Goal: Task Accomplishment & Management: Manage account settings

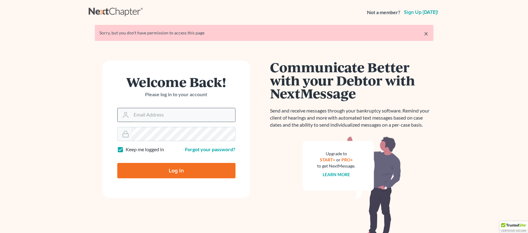
click at [173, 114] on input "Email Address" at bounding box center [183, 115] width 104 height 14
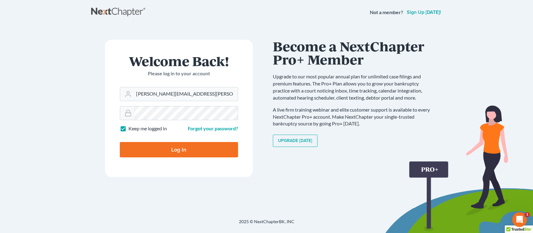
type input "[PERSON_NAME][EMAIL_ADDRESS][PERSON_NAME][DOMAIN_NAME]"
click at [189, 149] on input "Log In" at bounding box center [179, 149] width 118 height 15
type input "Thinking..."
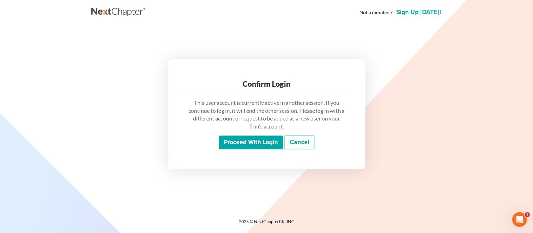
click at [259, 142] on input "Proceed with login" at bounding box center [251, 143] width 64 height 14
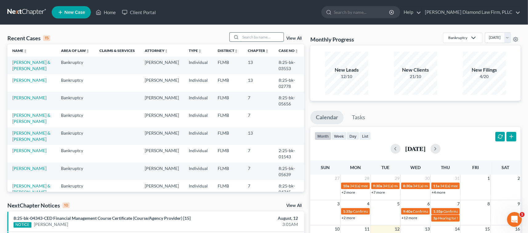
click at [250, 36] on input "search" at bounding box center [261, 37] width 43 height 9
type input "delilo"
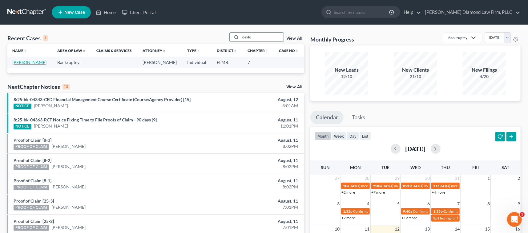
click at [29, 62] on link "Delilovic, Zijad" at bounding box center [29, 62] width 34 height 5
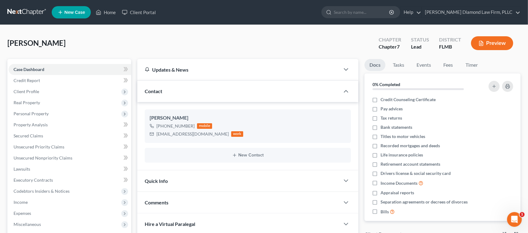
click at [493, 43] on button "Preview" at bounding box center [492, 43] width 42 height 14
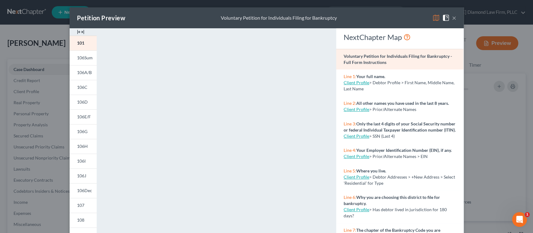
scroll to position [114, 0]
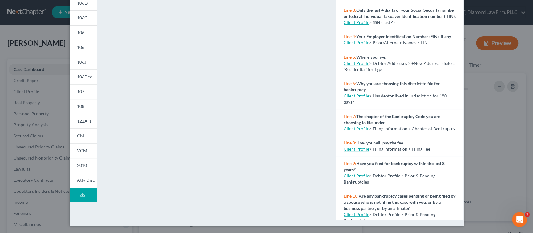
click at [82, 193] on line at bounding box center [82, 194] width 0 height 2
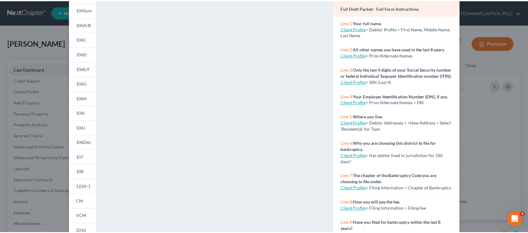
scroll to position [0, 0]
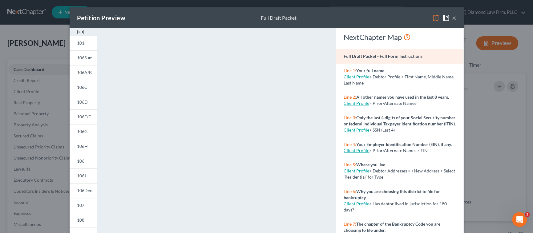
click at [452, 18] on button "×" at bounding box center [454, 17] width 4 height 7
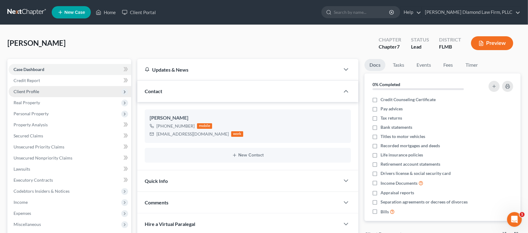
click at [28, 90] on span "Client Profile" at bounding box center [27, 91] width 26 height 5
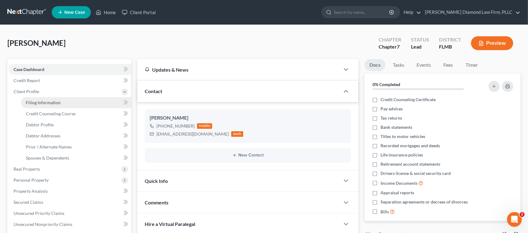
click at [40, 104] on span "Filing Information" at bounding box center [43, 102] width 35 height 5
select select "1"
select select "0"
select select "15"
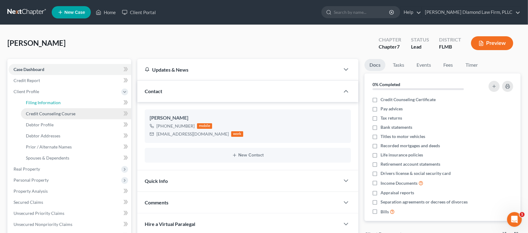
select select "9"
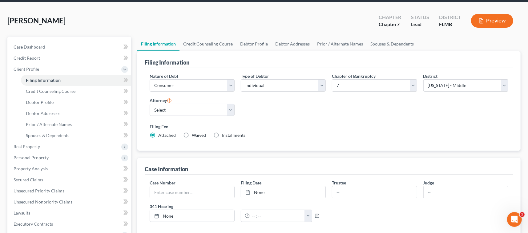
scroll to position [18, 0]
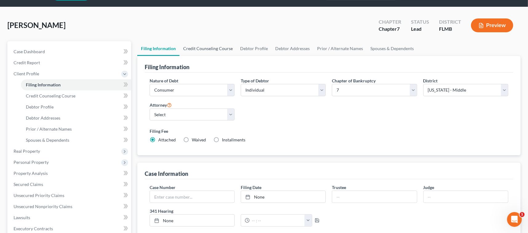
click at [213, 49] on link "Credit Counseling Course" at bounding box center [207, 48] width 57 height 15
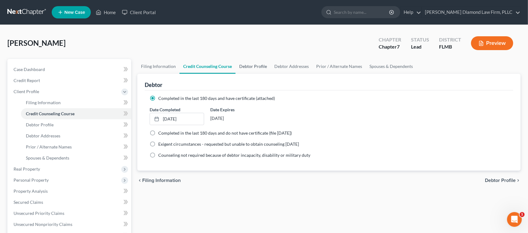
click at [258, 68] on link "Debtor Profile" at bounding box center [252, 66] width 35 height 15
select select "1"
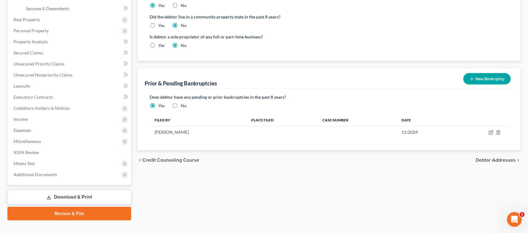
scroll to position [154, 0]
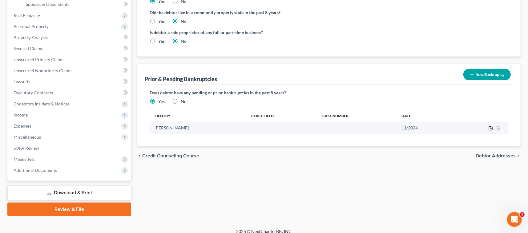
click at [489, 128] on icon "button" at bounding box center [490, 128] width 5 height 5
select select "other"
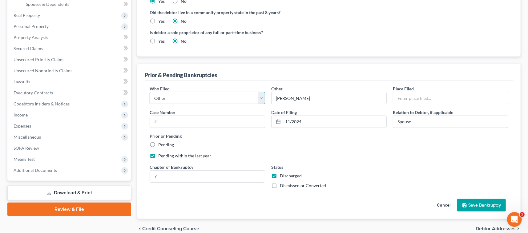
click at [210, 101] on select "Debtor Other" at bounding box center [207, 98] width 115 height 12
click at [209, 101] on select "Debtor Other" at bounding box center [207, 98] width 115 height 12
click at [416, 98] on input "text" at bounding box center [450, 98] width 115 height 12
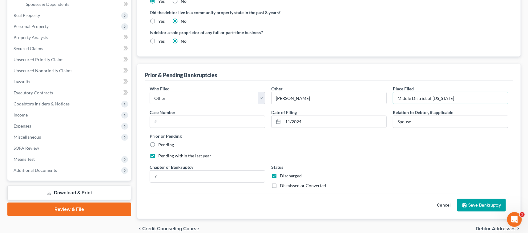
type input "Middle District of Florida"
click at [474, 204] on button "Save Bankruptcy" at bounding box center [481, 205] width 49 height 13
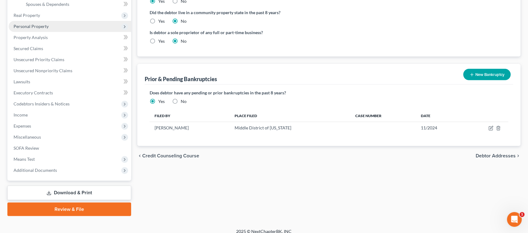
click at [36, 26] on span "Personal Property" at bounding box center [31, 26] width 35 height 5
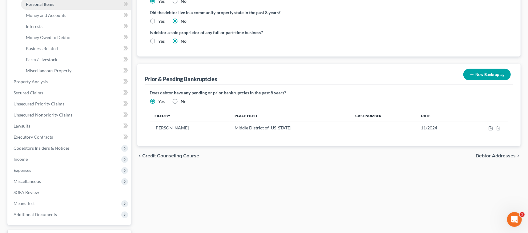
click at [51, 4] on span "Personal Items" at bounding box center [40, 4] width 28 height 5
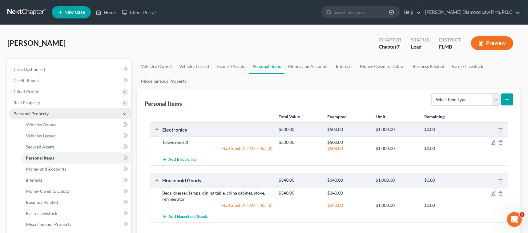
click at [124, 112] on icon at bounding box center [124, 114] width 5 height 5
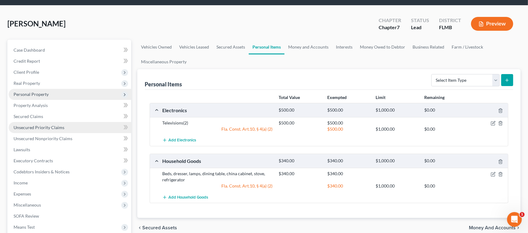
scroll to position [31, 0]
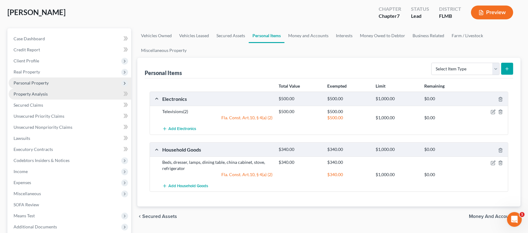
click at [34, 94] on span "Property Analysis" at bounding box center [31, 93] width 34 height 5
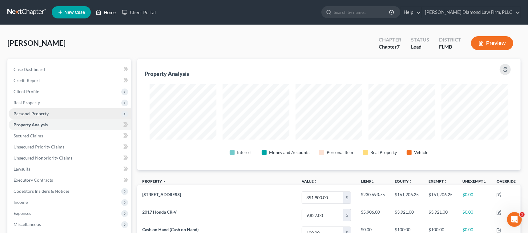
click at [110, 12] on link "Home" at bounding box center [106, 12] width 26 height 11
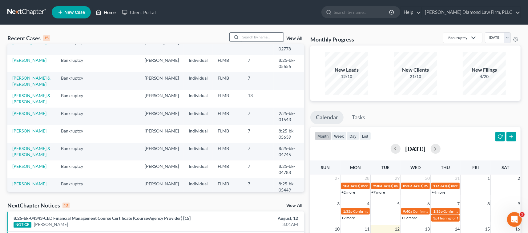
scroll to position [48, 0]
click at [244, 37] on input "search" at bounding box center [261, 37] width 43 height 9
type input "buttice"
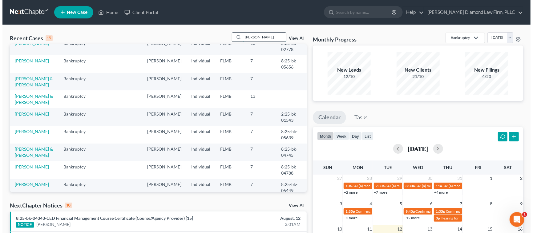
scroll to position [0, 0]
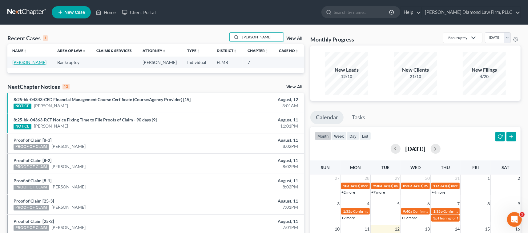
click at [36, 63] on link "Buttice, Michael" at bounding box center [29, 62] width 34 height 5
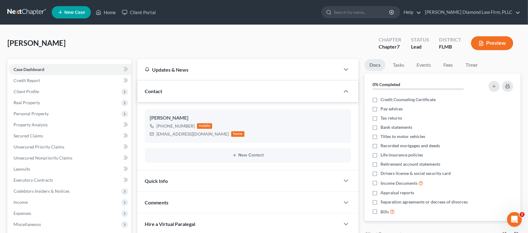
click at [492, 39] on button "Preview" at bounding box center [492, 43] width 42 height 14
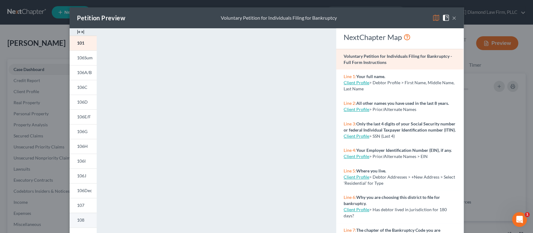
scroll to position [114, 0]
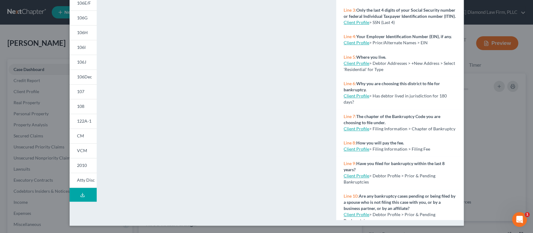
click at [81, 193] on icon at bounding box center [82, 195] width 5 height 5
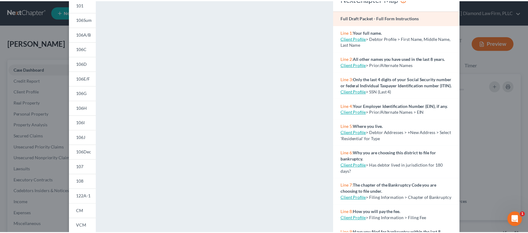
scroll to position [0, 0]
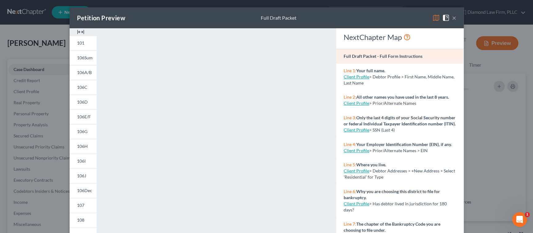
drag, startPoint x: 452, startPoint y: 18, endPoint x: 456, endPoint y: 20, distance: 4.4
click at [452, 18] on button "×" at bounding box center [454, 17] width 4 height 7
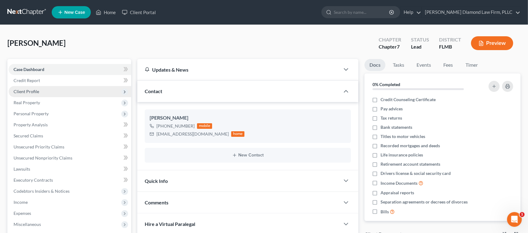
click at [24, 94] on span "Client Profile" at bounding box center [27, 91] width 26 height 5
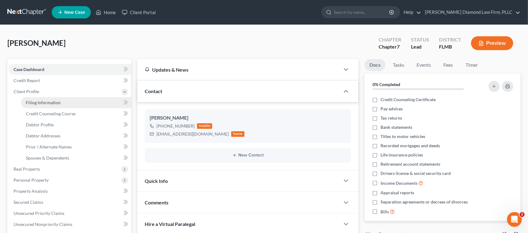
click at [36, 105] on span "Filing Information" at bounding box center [43, 102] width 35 height 5
select select "1"
select select "0"
select select "15"
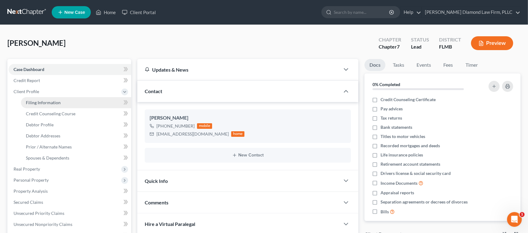
select select "0"
select select "9"
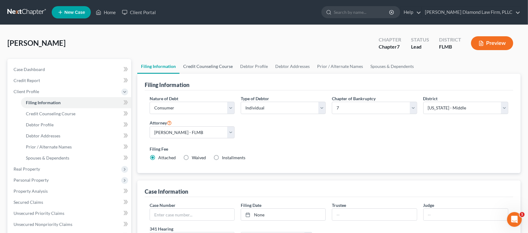
click at [207, 64] on link "Credit Counseling Course" at bounding box center [207, 66] width 57 height 15
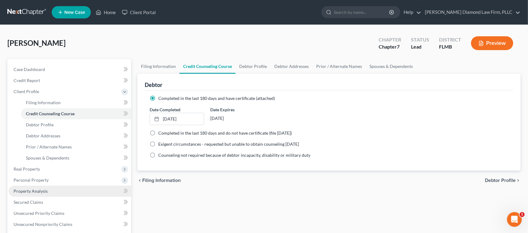
click at [44, 192] on span "Property Analysis" at bounding box center [31, 191] width 34 height 5
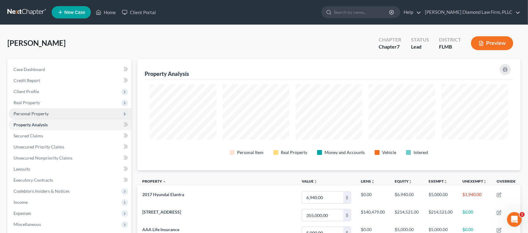
click at [26, 115] on span "Personal Property" at bounding box center [31, 113] width 35 height 5
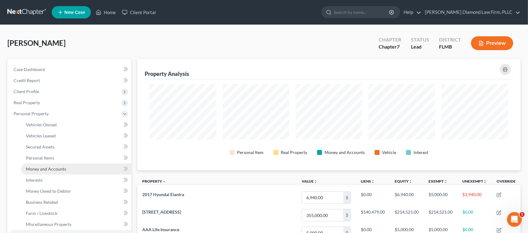
click at [50, 169] on span "Money and Accounts" at bounding box center [46, 168] width 40 height 5
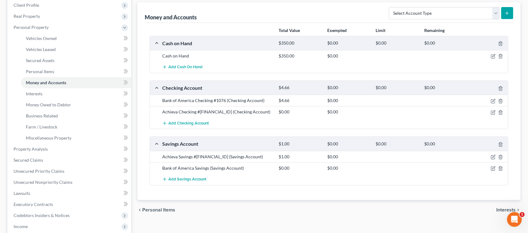
scroll to position [92, 0]
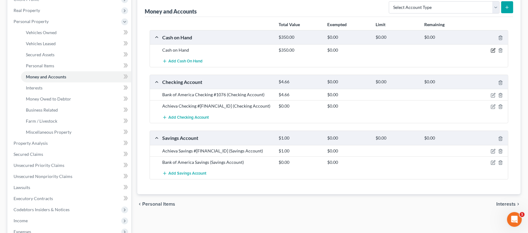
click at [492, 50] on icon "button" at bounding box center [492, 50] width 5 height 5
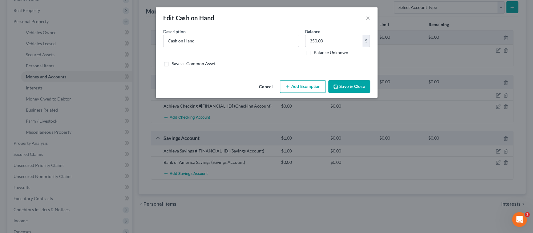
click at [298, 86] on button "Add Exemption" at bounding box center [303, 86] width 46 height 13
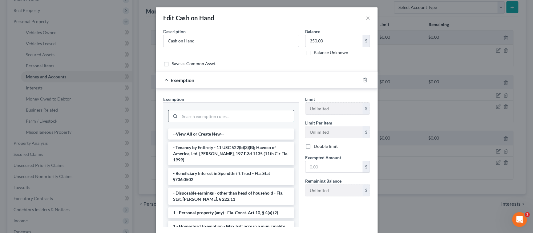
click at [200, 116] on input "search" at bounding box center [237, 116] width 114 height 12
click at [215, 118] on input "search" at bounding box center [237, 116] width 114 height 12
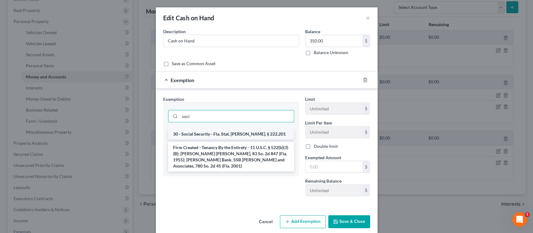
type input "soci"
click at [224, 132] on li "30 - Social Security - Fla. Stat. Ann. § 222.201" at bounding box center [231, 134] width 126 height 11
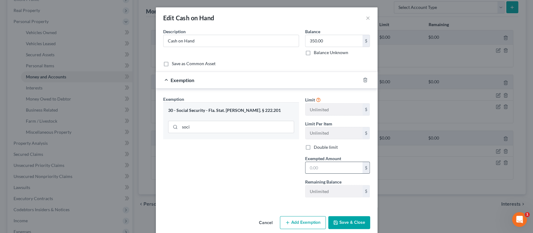
click at [325, 171] on input "text" at bounding box center [333, 168] width 57 height 12
type input "350"
click at [342, 219] on button "Save & Close" at bounding box center [349, 222] width 42 height 13
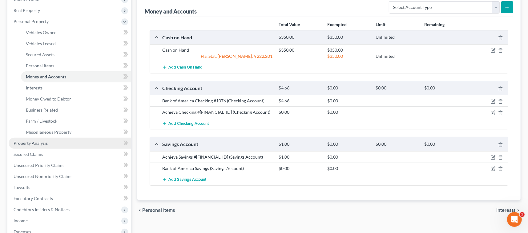
click at [45, 142] on span "Property Analysis" at bounding box center [31, 143] width 34 height 5
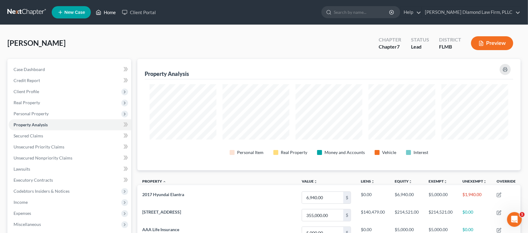
click at [109, 11] on link "Home" at bounding box center [106, 12] width 26 height 11
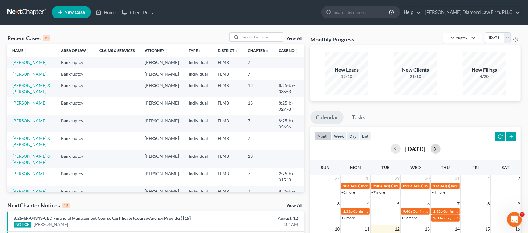
click at [440, 149] on button "button" at bounding box center [435, 149] width 10 height 10
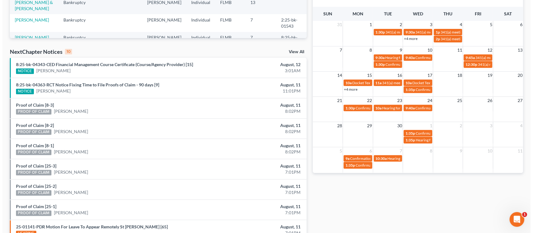
scroll to position [123, 0]
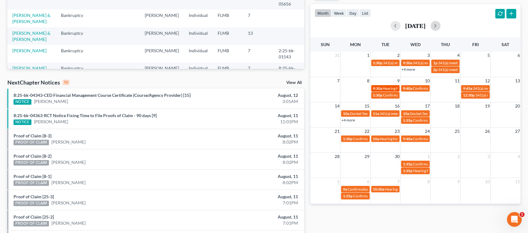
click at [389, 89] on span "Hearing for Steven Trammell & Jennifer Trammell" at bounding box center [423, 88] width 81 height 5
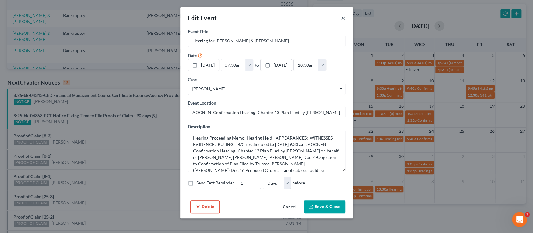
click at [342, 18] on button "×" at bounding box center [343, 17] width 4 height 7
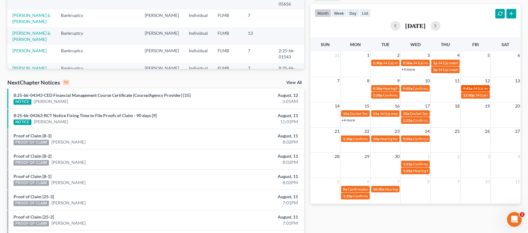
click at [467, 86] on span "9:45a" at bounding box center [467, 88] width 9 height 5
select select "Days"
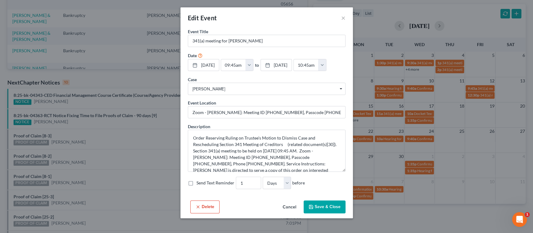
click at [340, 20] on div "Edit Event ×" at bounding box center [266, 17] width 172 height 21
click at [341, 17] on button "×" at bounding box center [343, 17] width 4 height 7
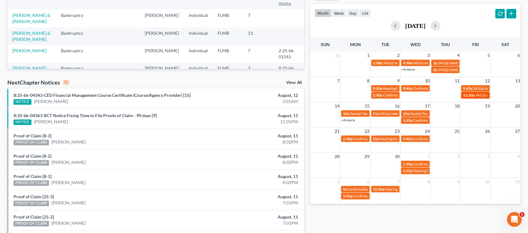
click at [478, 94] on span "341(a) meeting for Gary Harris" at bounding box center [504, 95] width 59 height 5
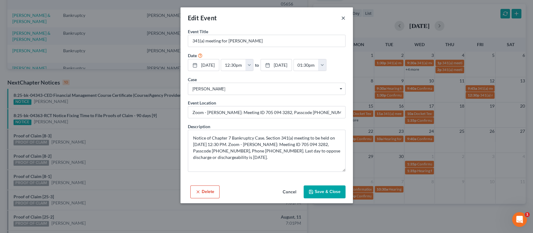
click at [342, 18] on button "×" at bounding box center [343, 17] width 4 height 7
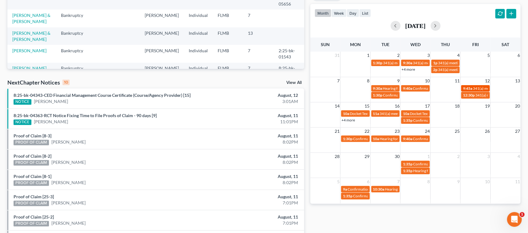
click at [481, 87] on span "341(a) meeting for Kristin Walsh" at bounding box center [502, 88] width 59 height 5
select select "Days"
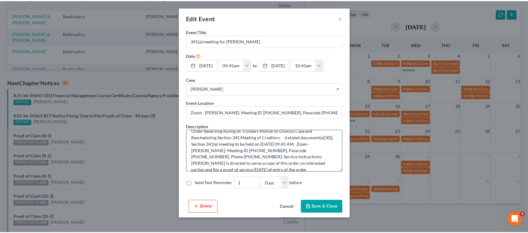
scroll to position [13, 0]
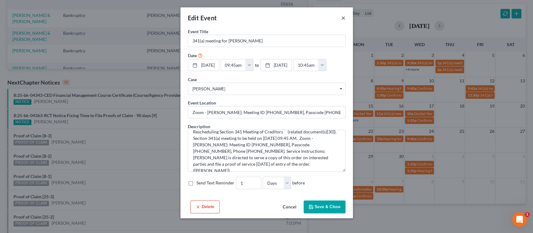
click at [341, 19] on button "×" at bounding box center [343, 17] width 4 height 7
